Goal: Navigation & Orientation: Find specific page/section

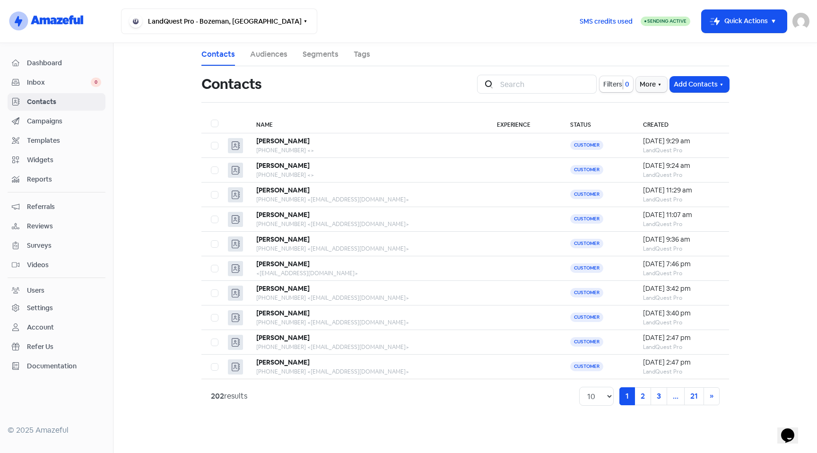
click at [44, 106] on span "Contacts" at bounding box center [64, 102] width 74 height 10
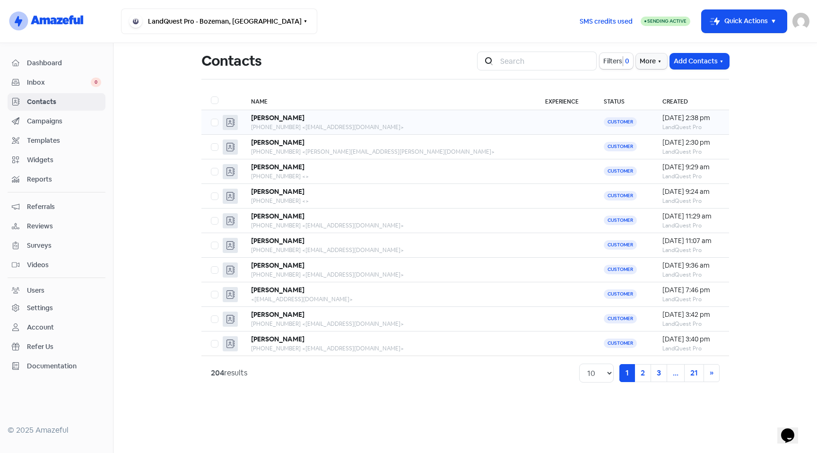
click at [327, 126] on div "[PHONE_NUMBER] <[EMAIL_ADDRESS][DOMAIN_NAME]>" at bounding box center [388, 127] width 275 height 9
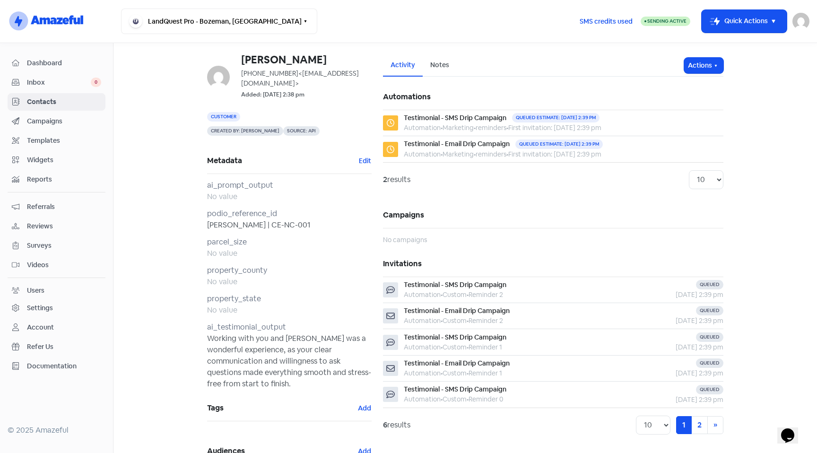
scroll to position [28, 0]
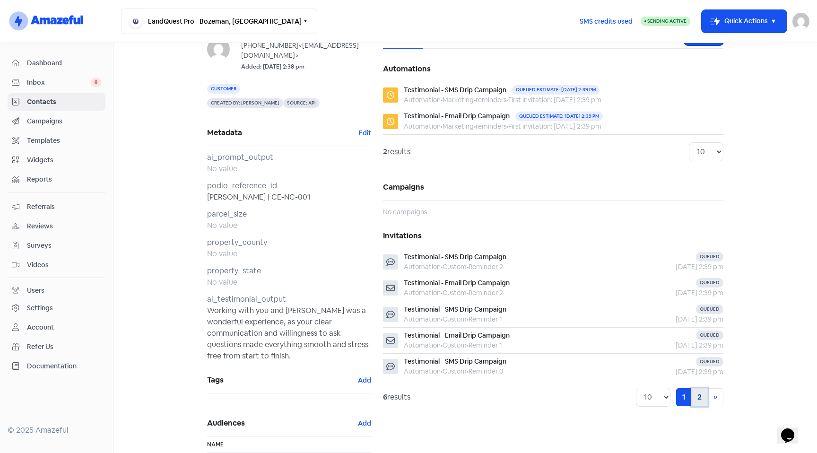
click at [693, 399] on link "2" at bounding box center [700, 397] width 17 height 18
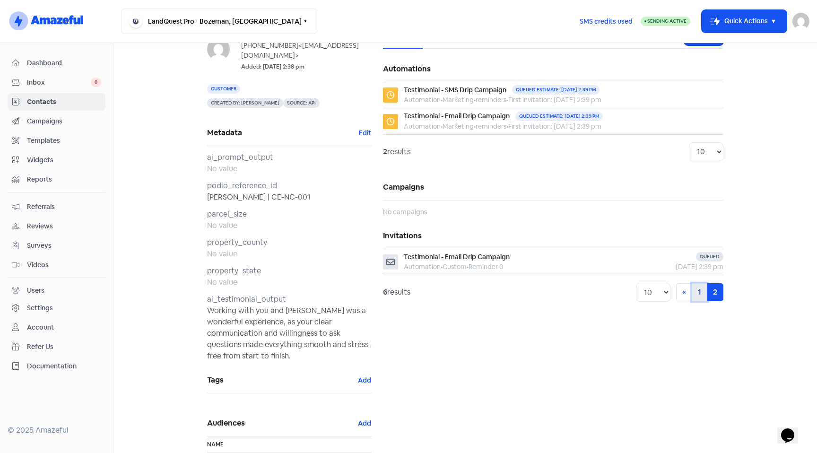
click at [694, 299] on link "1" at bounding box center [700, 292] width 16 height 18
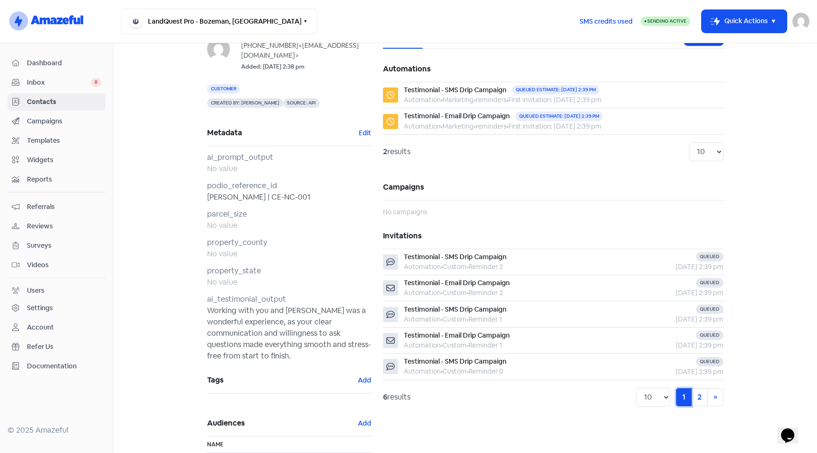
scroll to position [0, 0]
